Goal: Task Accomplishment & Management: Use online tool/utility

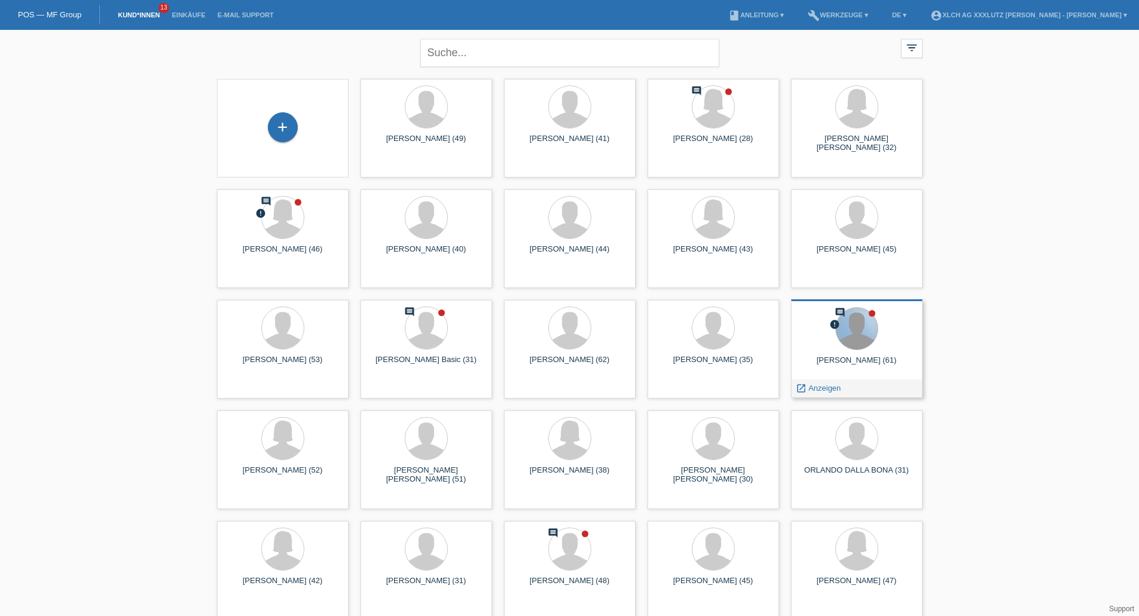
click at [863, 344] on div at bounding box center [857, 329] width 42 height 42
click at [827, 387] on span "Anzeigen" at bounding box center [824, 388] width 32 height 9
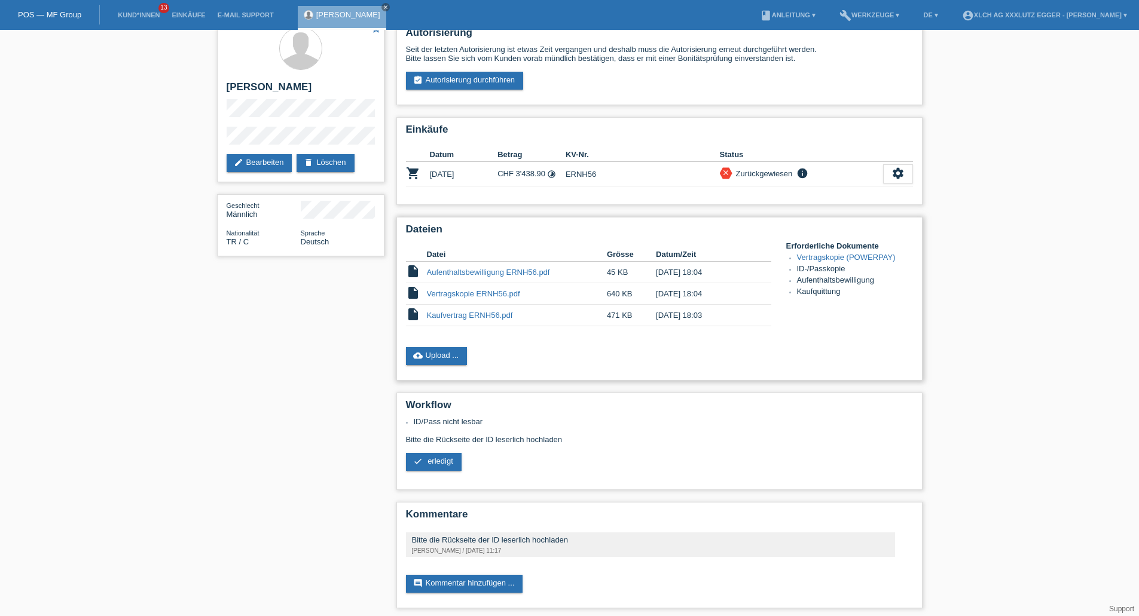
scroll to position [20, 0]
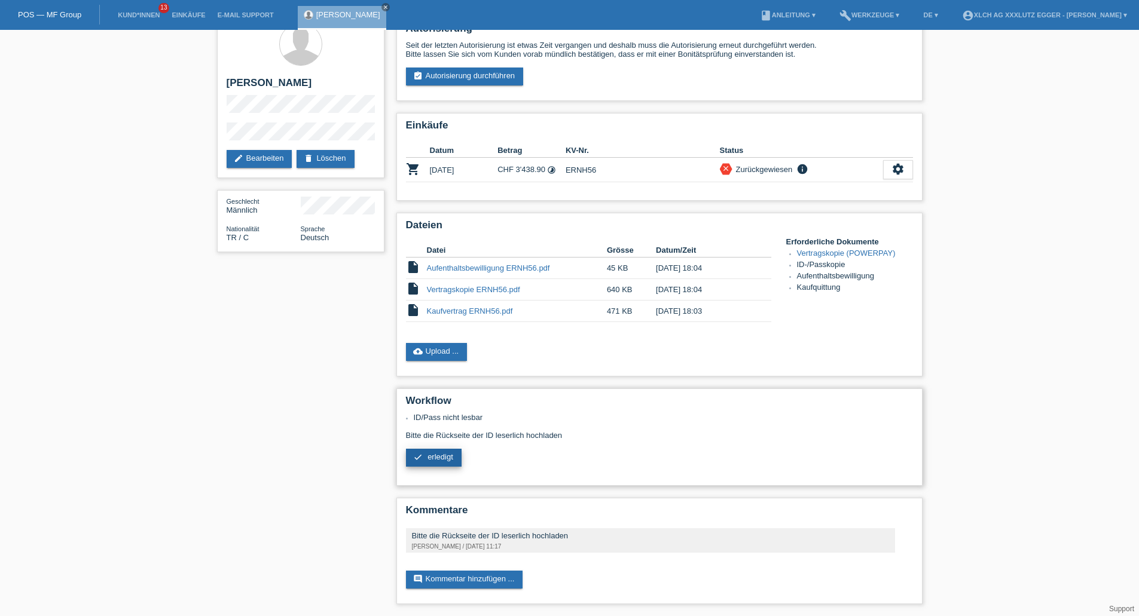
click at [433, 458] on span "erledigt" at bounding box center [440, 456] width 26 height 9
click at [443, 352] on link "cloud_upload Upload ..." at bounding box center [437, 352] width 62 height 18
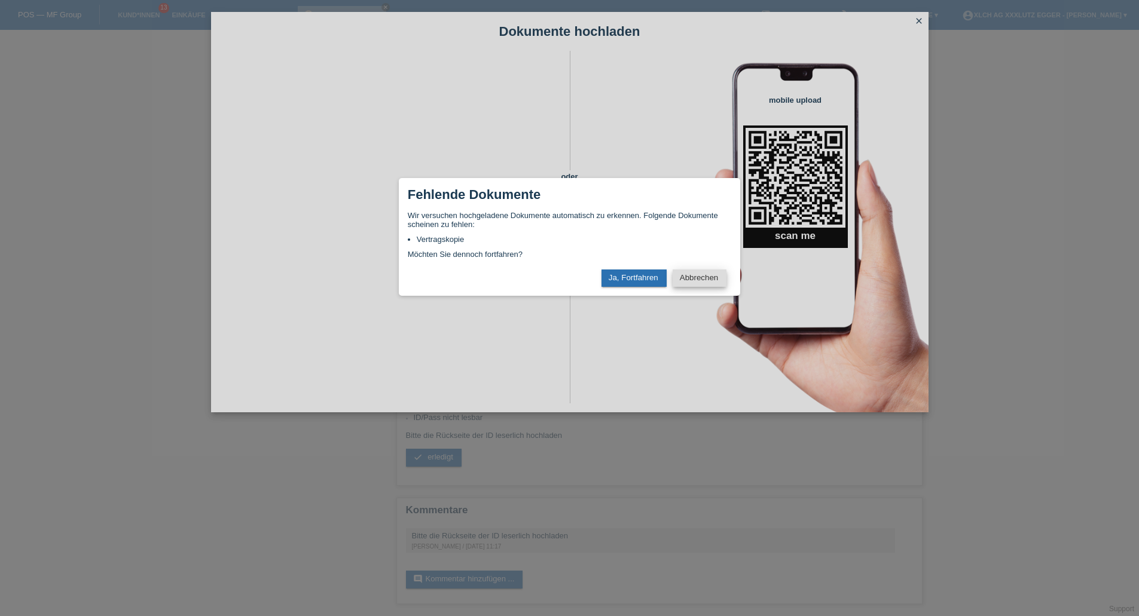
click at [691, 279] on button "Abbrechen" at bounding box center [699, 278] width 54 height 17
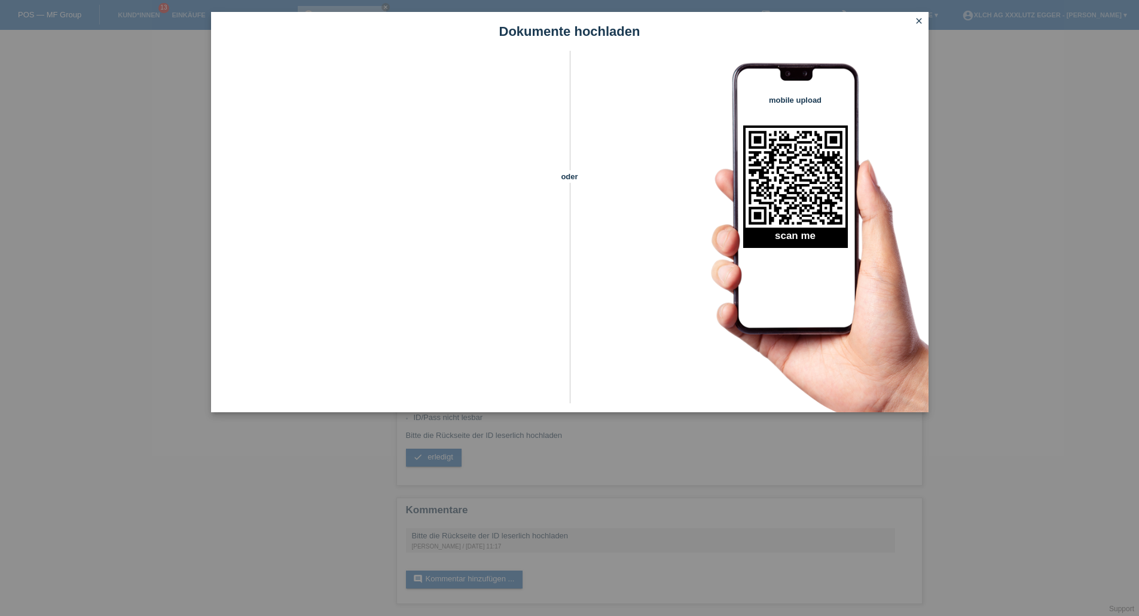
click at [919, 23] on icon "close" at bounding box center [919, 21] width 10 height 10
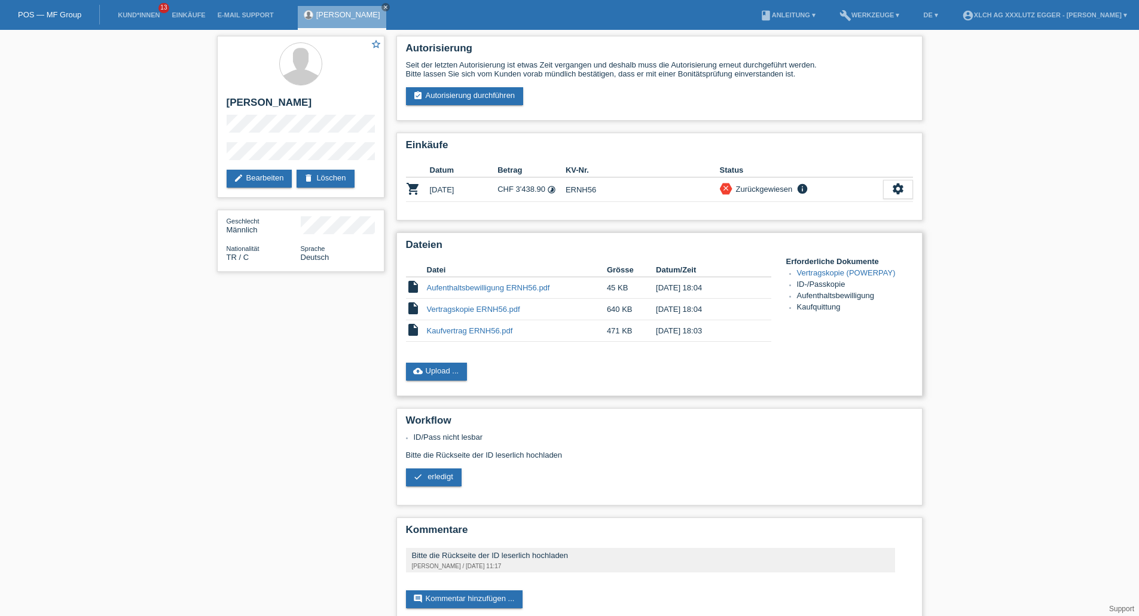
scroll to position [20, 0]
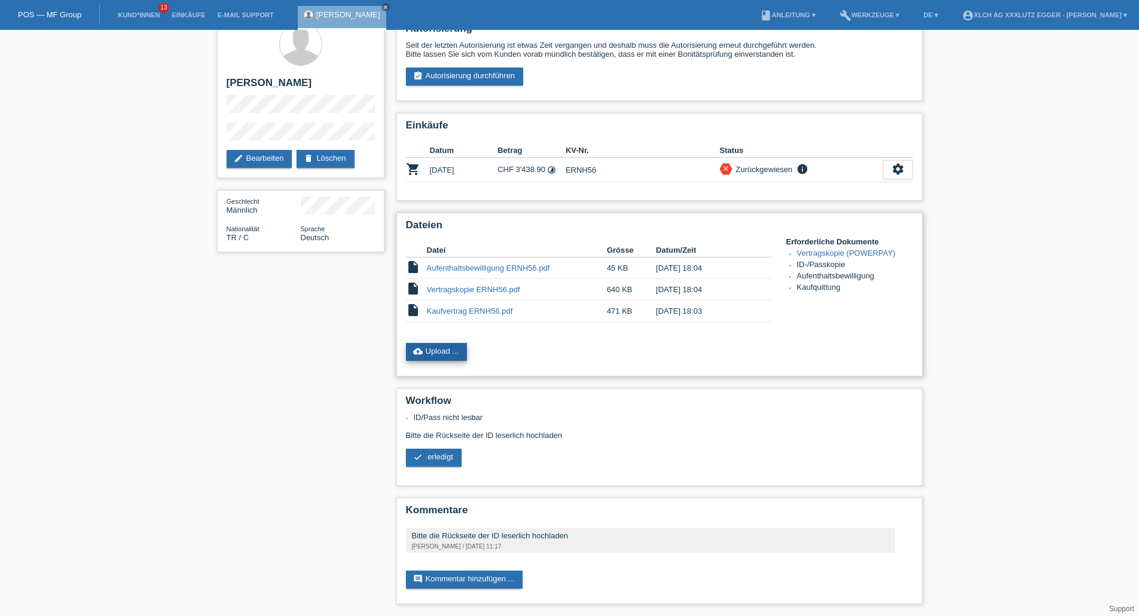
click at [439, 354] on link "cloud_upload Upload ..." at bounding box center [437, 352] width 62 height 18
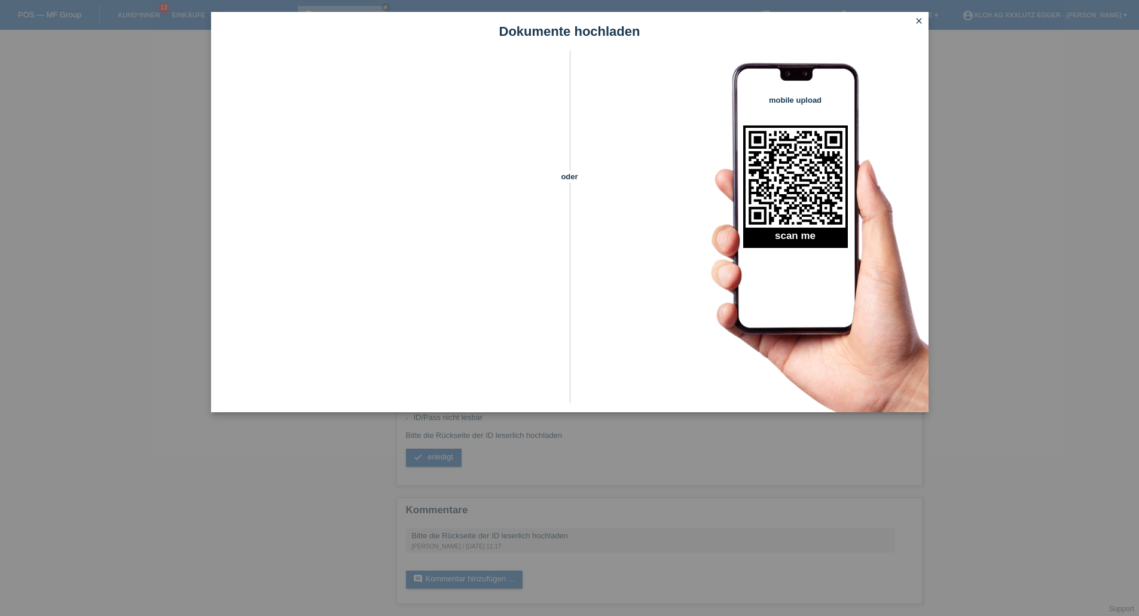
click at [920, 17] on icon "close" at bounding box center [919, 21] width 10 height 10
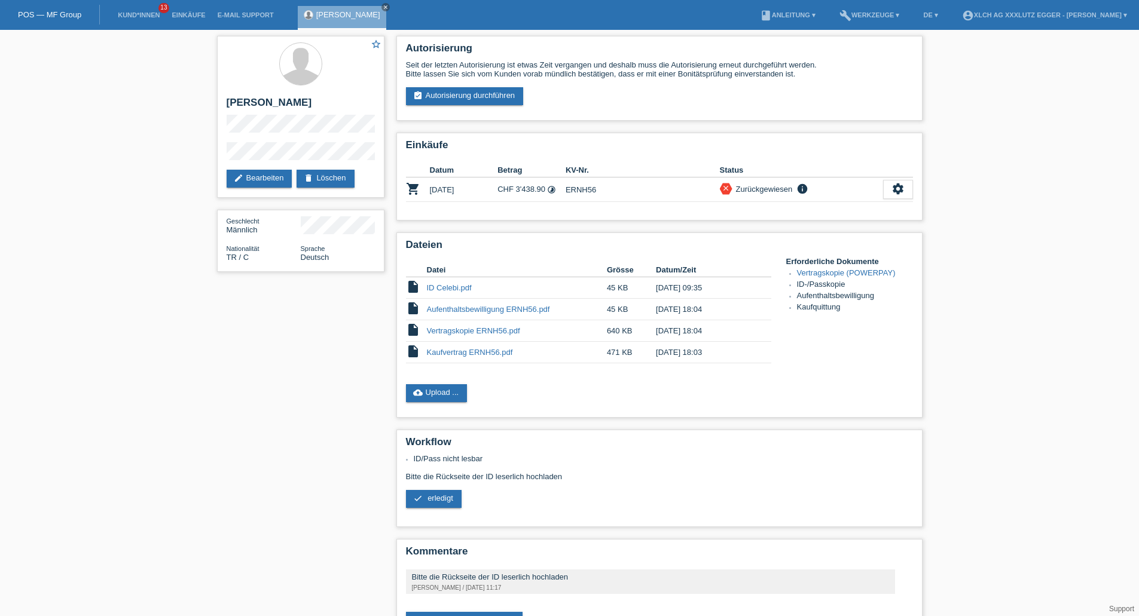
scroll to position [20, 0]
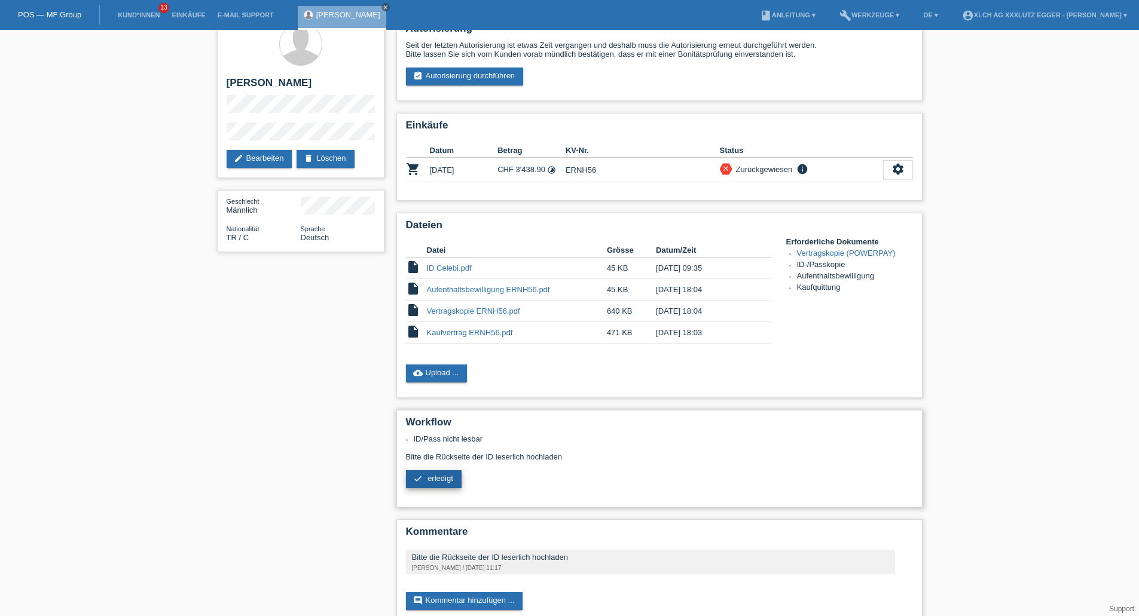
click at [444, 475] on span "erledigt" at bounding box center [440, 478] width 26 height 9
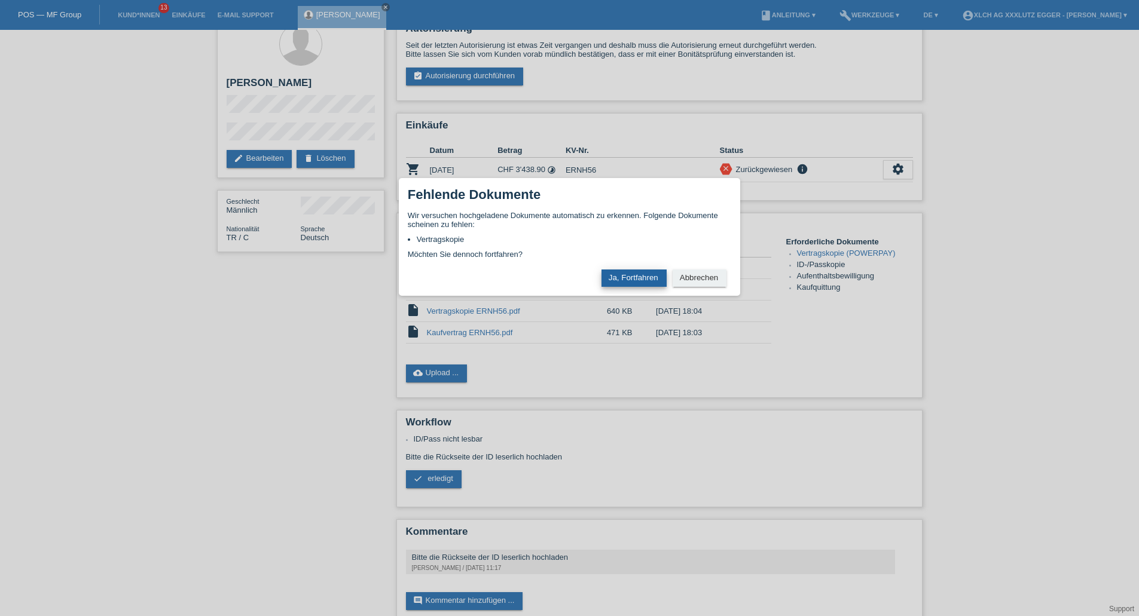
click at [638, 276] on button "Ja, Fortfahren" at bounding box center [633, 278] width 65 height 17
